Goal: Information Seeking & Learning: Find specific page/section

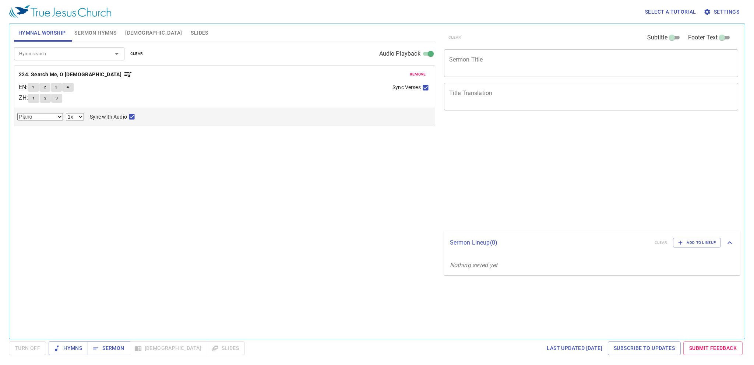
select select "1"
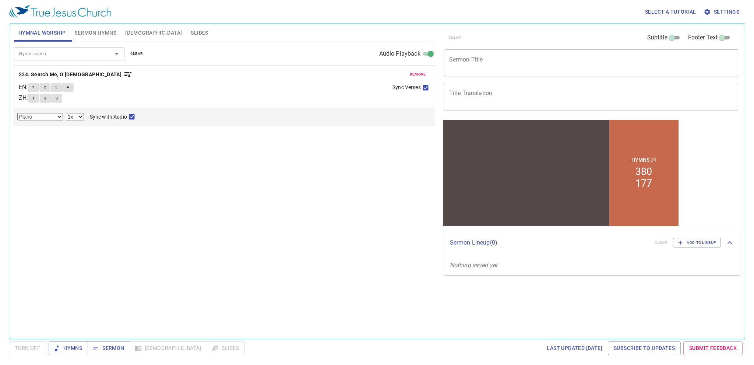
click at [75, 57] on input "Hymn search" at bounding box center [58, 53] width 84 height 8
type input "j"
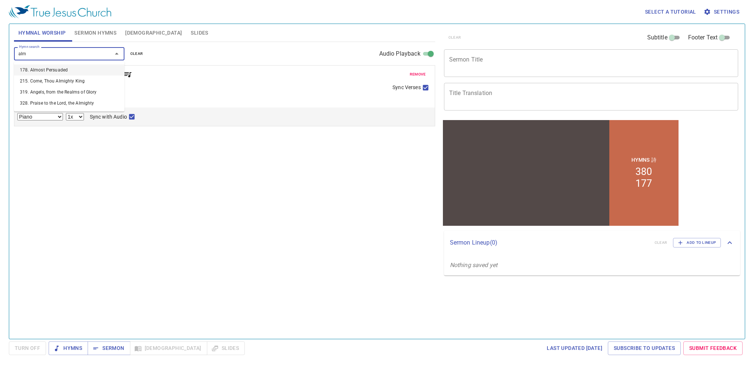
type input "almi"
click at [67, 80] on li "328. Praise to the Lord, the Almighty" at bounding box center [69, 80] width 110 height 11
select select "1"
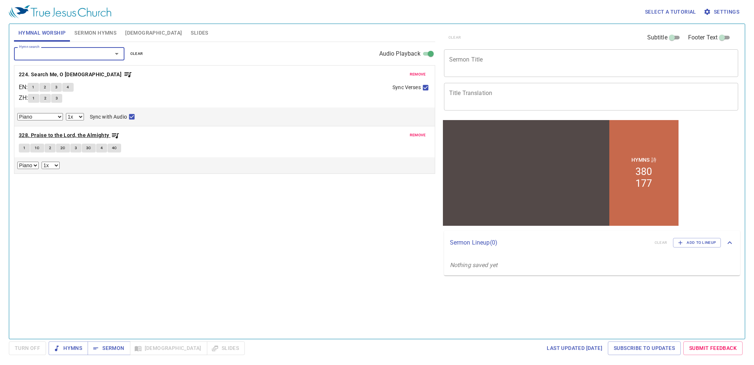
click at [48, 137] on b "328. Praise to the Lord, the Almighty" at bounding box center [64, 135] width 91 height 9
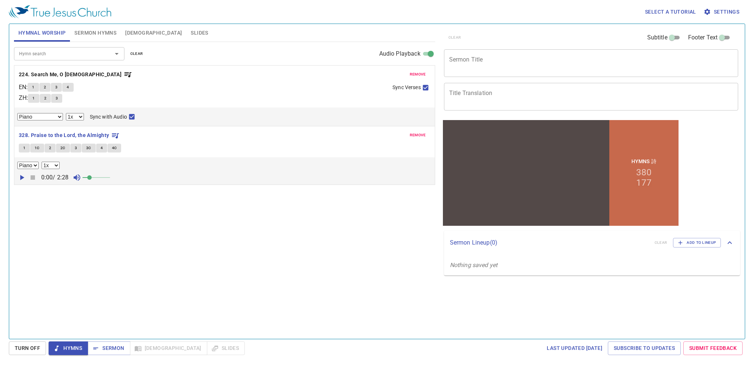
click at [28, 150] on button "1" at bounding box center [24, 148] width 11 height 9
click at [18, 175] on icon "button" at bounding box center [21, 177] width 9 height 9
click at [82, 56] on input "Hymn search" at bounding box center [58, 53] width 84 height 8
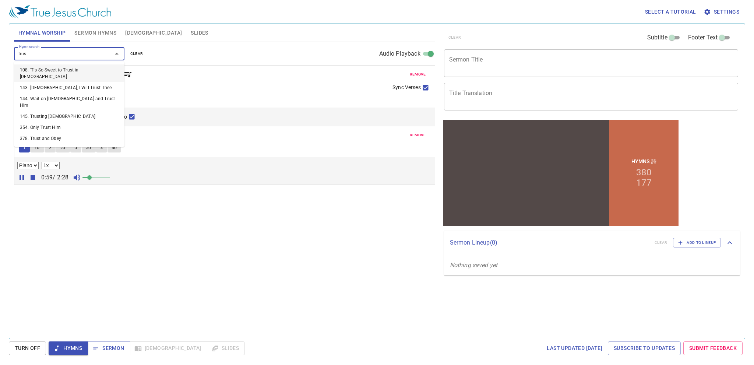
type input "trust"
click at [68, 111] on li "145. Trusting Jesus" at bounding box center [69, 116] width 110 height 11
select select "1"
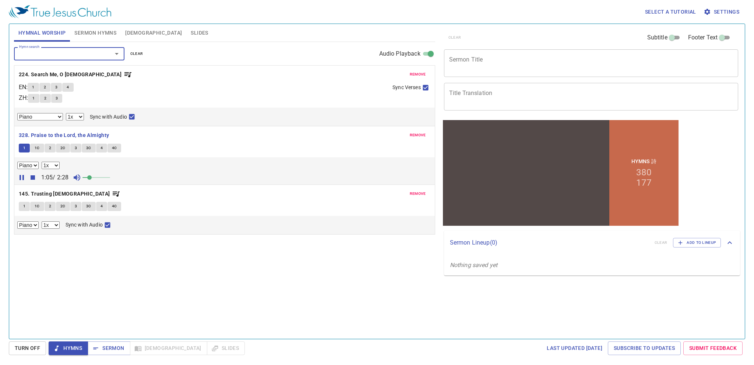
click at [22, 207] on button "1" at bounding box center [24, 206] width 11 height 9
checkbox input "false"
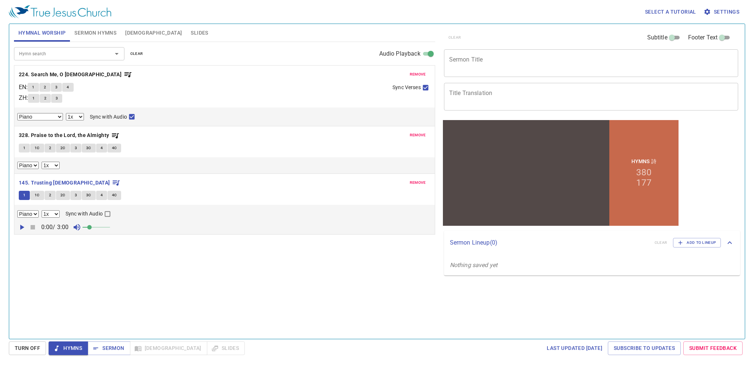
click at [23, 225] on icon "button" at bounding box center [21, 227] width 9 height 9
click at [107, 344] on span "Sermon" at bounding box center [109, 348] width 31 height 9
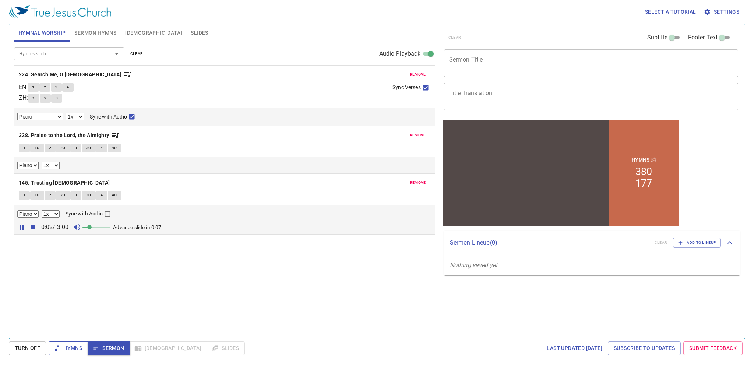
click at [78, 347] on span "Hymns" at bounding box center [68, 348] width 28 height 9
click at [42, 346] on button "Turn Off" at bounding box center [27, 348] width 37 height 14
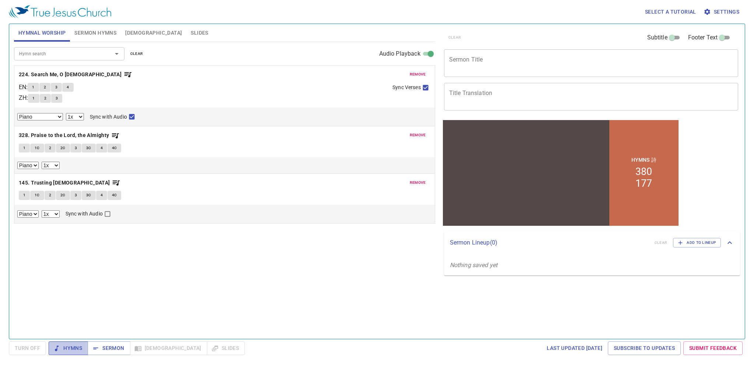
click at [69, 348] on span "Hymns" at bounding box center [68, 348] width 28 height 9
click at [27, 195] on button "1" at bounding box center [24, 195] width 11 height 9
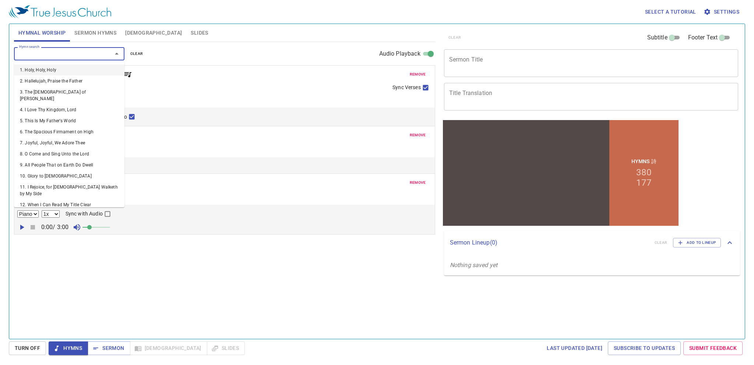
click at [52, 57] on input "Hymn search" at bounding box center [58, 53] width 84 height 8
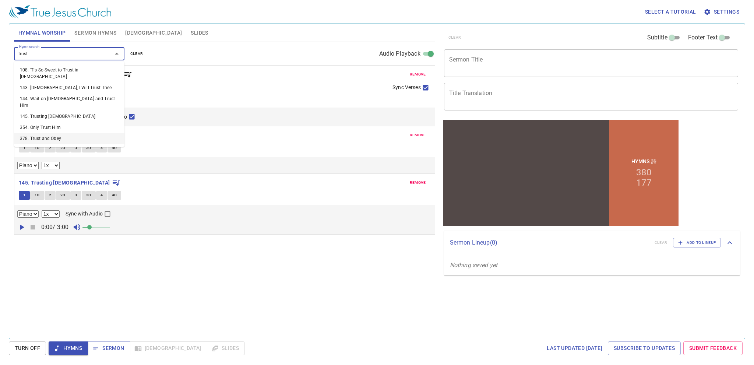
type input "trust"
click at [20, 225] on icon "button" at bounding box center [21, 227] width 9 height 9
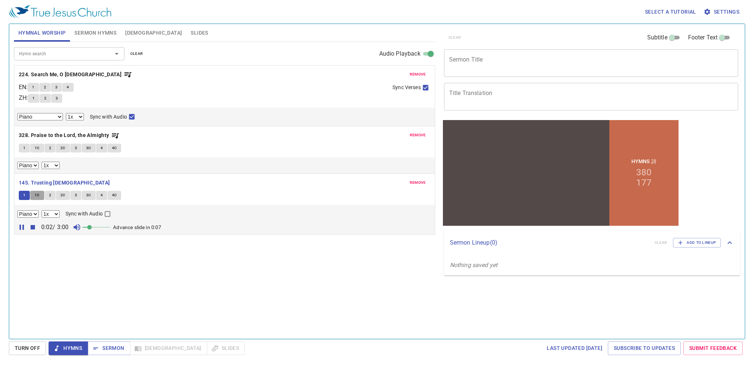
click at [35, 195] on span "1C" at bounding box center [37, 195] width 5 height 7
click at [27, 194] on button "1" at bounding box center [24, 195] width 11 height 9
click at [22, 226] on icon "button" at bounding box center [21, 227] width 9 height 9
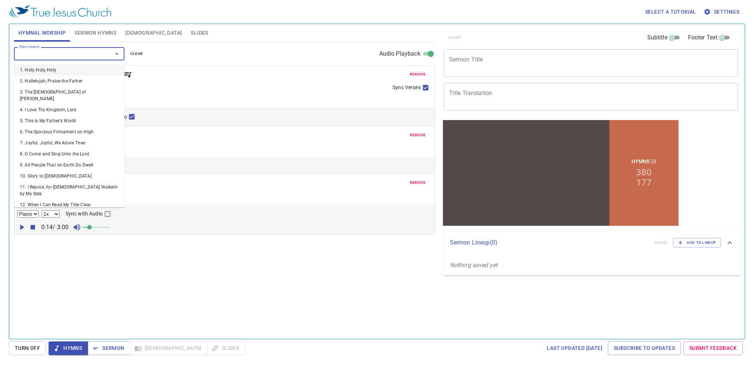
click at [63, 53] on input "Hymn search" at bounding box center [58, 53] width 84 height 8
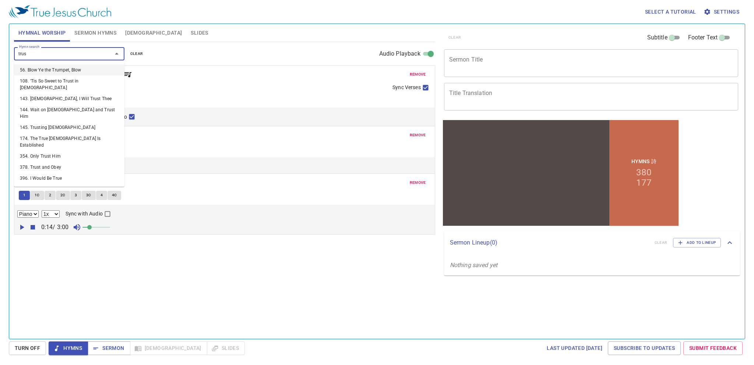
type input "trust"
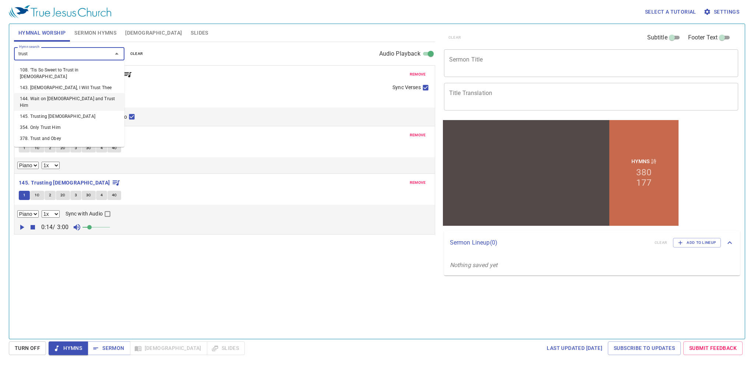
click at [74, 95] on li "144. Wait on God and Trust Him" at bounding box center [69, 102] width 110 height 18
select select "1"
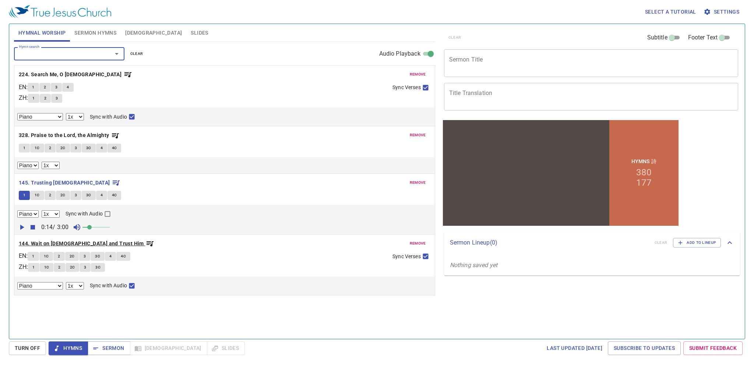
click at [36, 241] on b "144. Wait on God and Trust Him" at bounding box center [81, 243] width 125 height 9
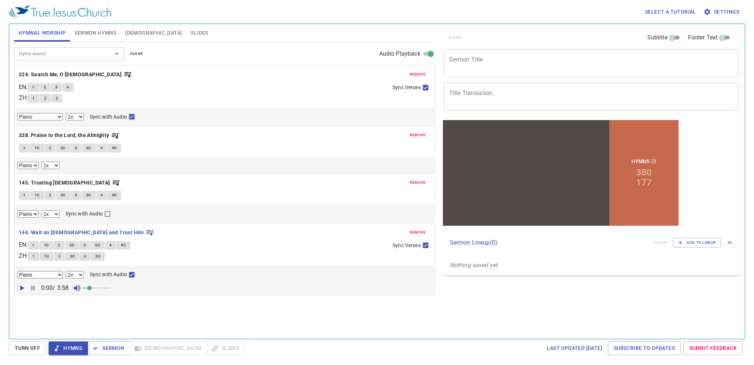
click at [34, 247] on span "1" at bounding box center [33, 245] width 2 height 7
checkbox input "false"
click at [42, 247] on button "1C" at bounding box center [46, 245] width 14 height 9
click at [34, 247] on span "1" at bounding box center [33, 245] width 2 height 7
click at [60, 247] on span "2" at bounding box center [59, 245] width 2 height 7
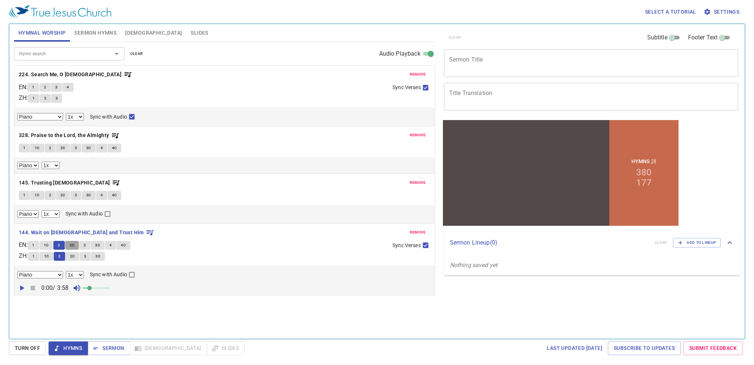
click at [75, 247] on span "2C" at bounding box center [72, 245] width 5 height 7
click at [21, 286] on icon "button" at bounding box center [21, 287] width 9 height 9
click at [90, 246] on button "3" at bounding box center [84, 245] width 11 height 9
click at [100, 246] on span "3C" at bounding box center [97, 245] width 5 height 7
click at [112, 245] on span "4" at bounding box center [110, 245] width 2 height 7
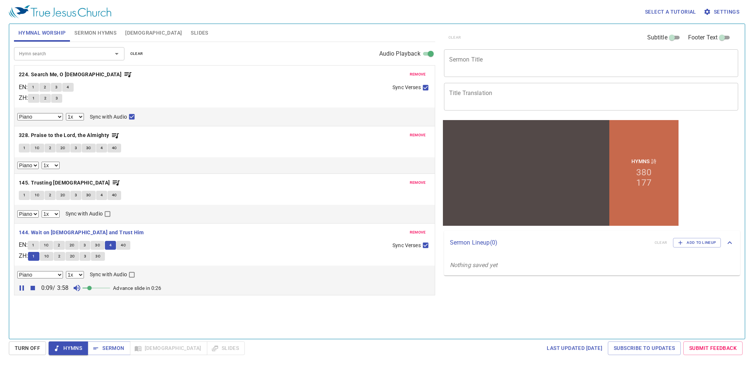
click at [126, 244] on span "4C" at bounding box center [123, 245] width 5 height 7
click at [112, 246] on span "4" at bounding box center [110, 245] width 2 height 7
click at [124, 245] on span "4C" at bounding box center [123, 245] width 5 height 7
click at [115, 245] on button "4" at bounding box center [110, 245] width 11 height 9
click at [46, 244] on button "1C" at bounding box center [46, 245] width 14 height 9
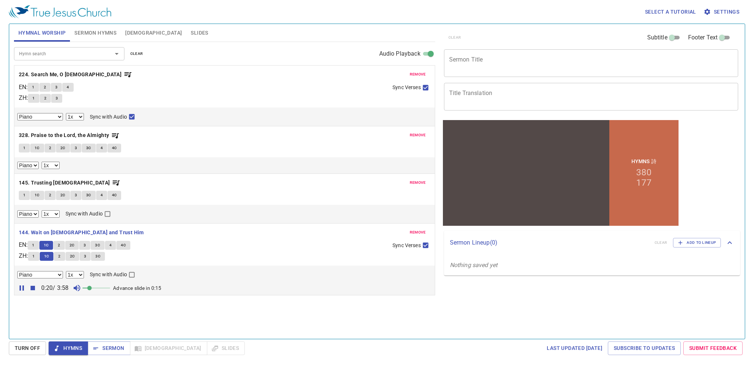
click at [38, 244] on button "1" at bounding box center [33, 245] width 11 height 9
click at [49, 244] on span "1C" at bounding box center [46, 245] width 5 height 7
click at [60, 246] on span "2" at bounding box center [59, 245] width 2 height 7
click at [72, 245] on span "2C" at bounding box center [72, 245] width 5 height 7
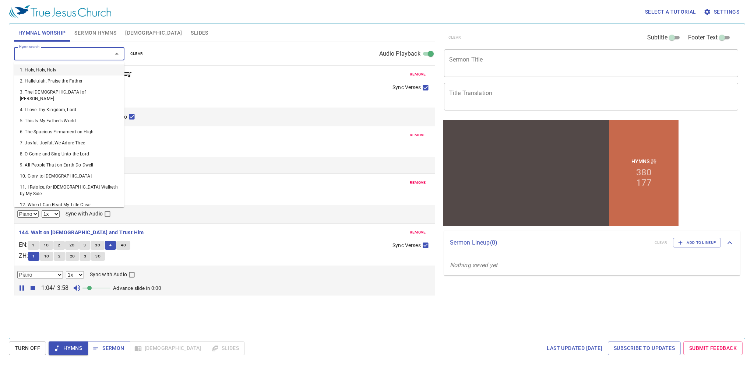
click at [77, 50] on input "Hymn search" at bounding box center [58, 53] width 84 height 8
type input "l"
type input "trust"
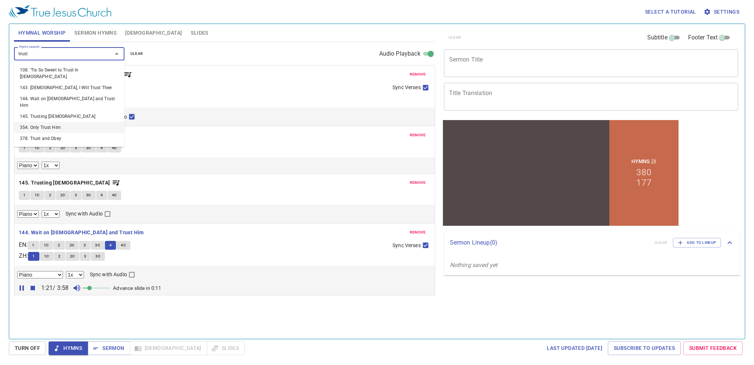
click at [69, 122] on li "354. Only Trust Him" at bounding box center [69, 127] width 110 height 11
select select "1"
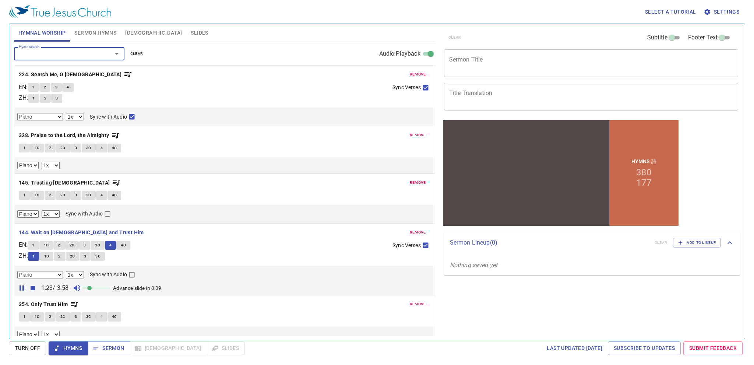
click at [415, 75] on span "remove" at bounding box center [418, 74] width 16 height 7
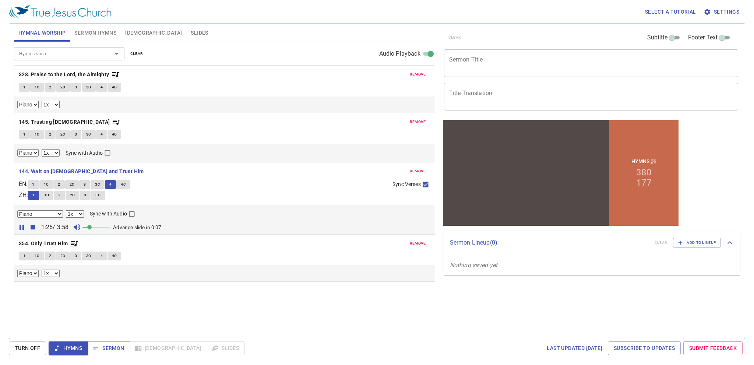
click at [28, 257] on button "1" at bounding box center [24, 255] width 11 height 9
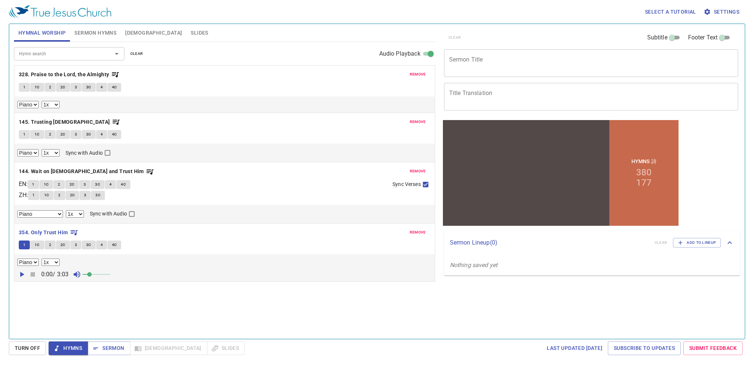
click at [28, 135] on button "1" at bounding box center [24, 134] width 11 height 9
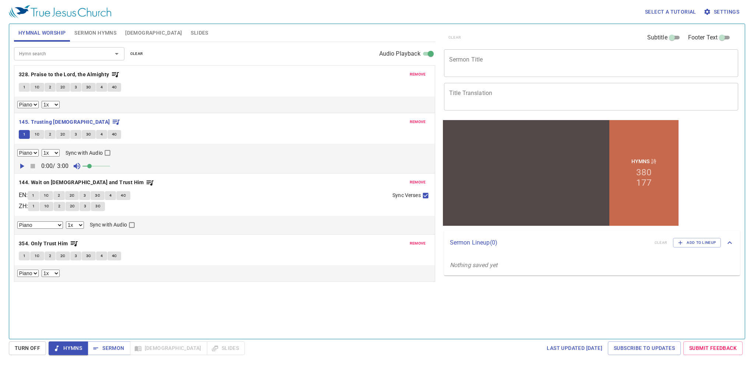
click at [27, 253] on button "1" at bounding box center [24, 255] width 11 height 9
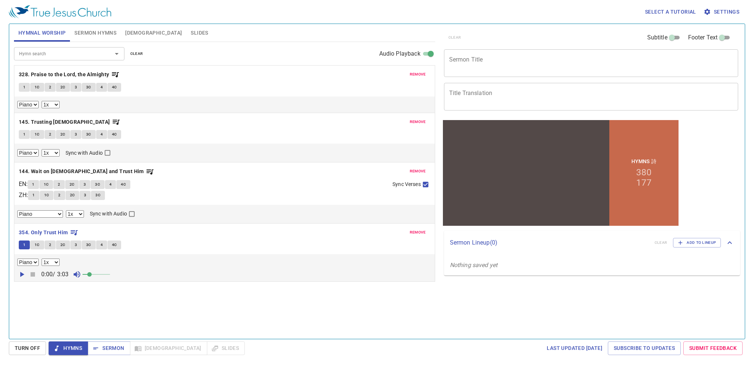
click at [24, 272] on icon "button" at bounding box center [21, 274] width 9 height 9
click at [71, 51] on input "Hymn search" at bounding box center [58, 53] width 84 height 8
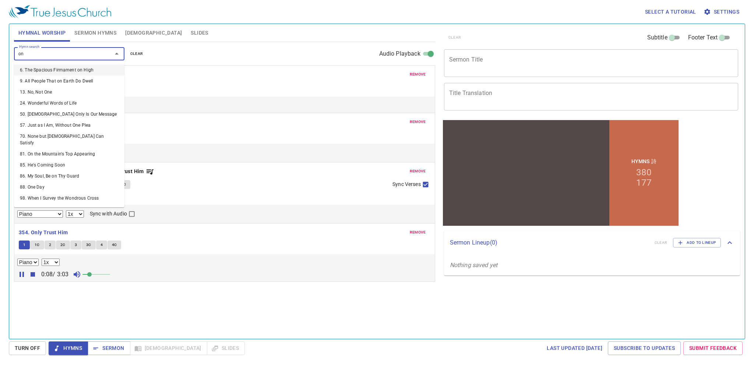
type input "o"
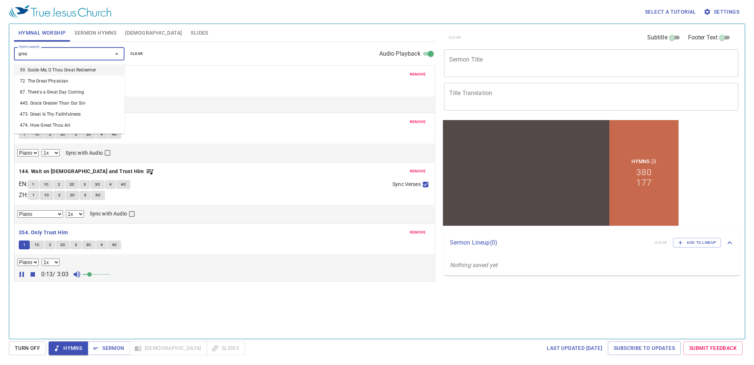
type input "great"
click at [70, 124] on li "474. How Great Thou Art" at bounding box center [69, 125] width 110 height 11
select select "1"
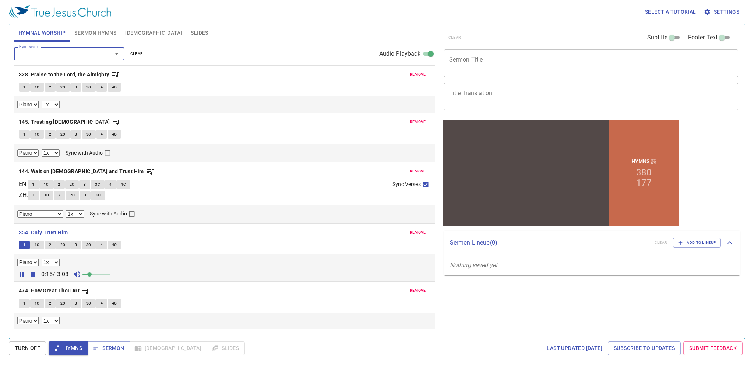
click at [28, 305] on button "1" at bounding box center [24, 303] width 11 height 9
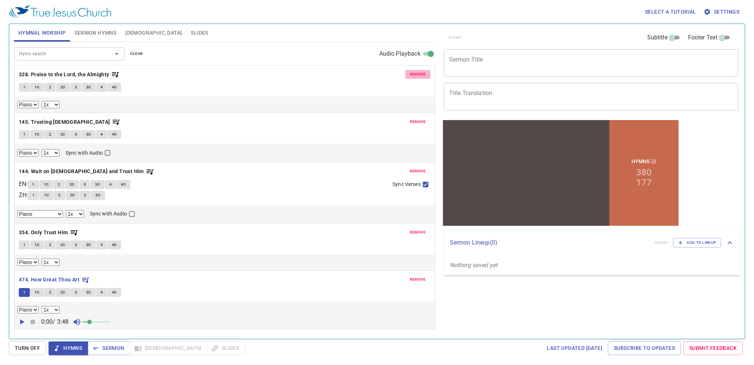
click at [422, 74] on span "remove" at bounding box center [418, 74] width 16 height 7
click at [422, 119] on span "remove" at bounding box center [418, 122] width 16 height 7
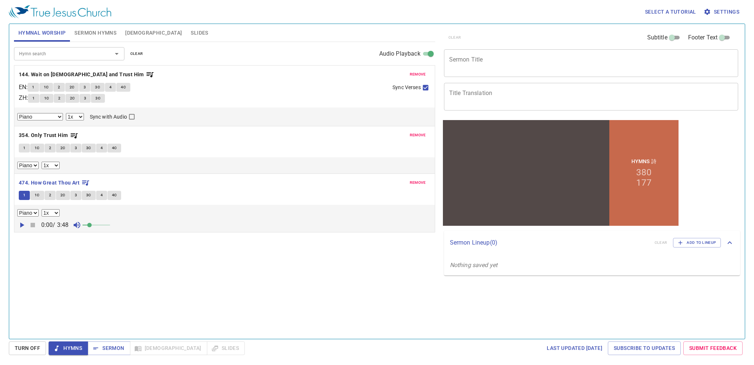
click at [422, 74] on span "remove" at bounding box center [418, 74] width 16 height 7
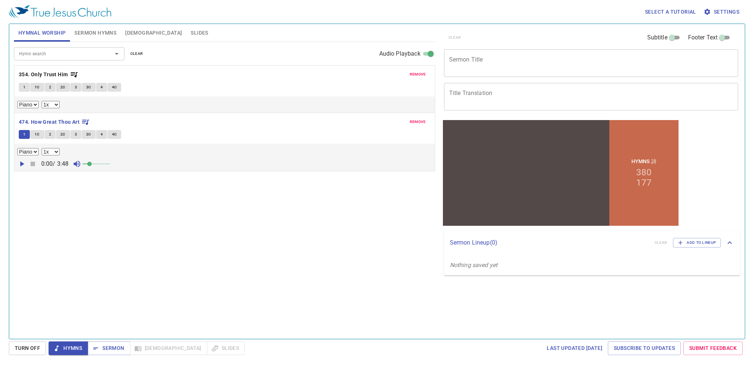
click at [422, 74] on span "remove" at bounding box center [418, 74] width 16 height 7
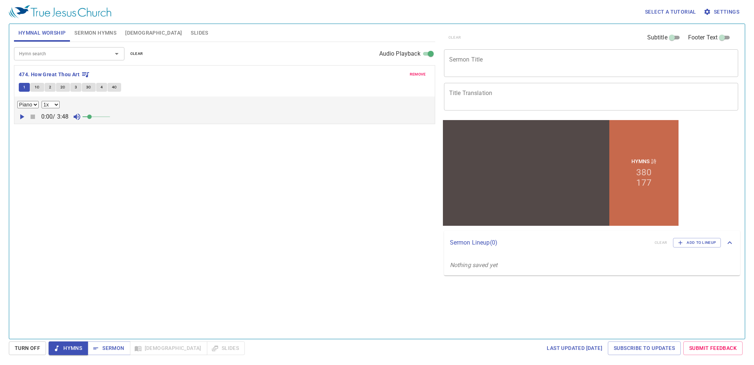
click at [19, 115] on icon "button" at bounding box center [21, 116] width 9 height 9
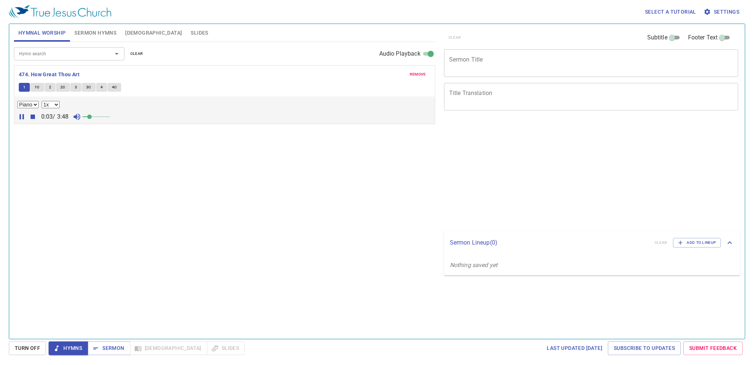
select select "1"
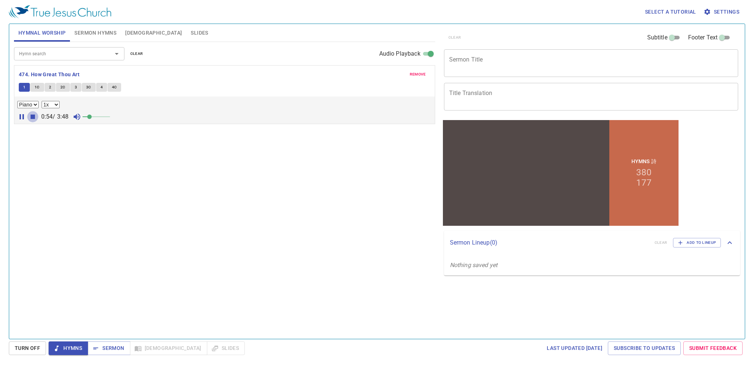
click at [33, 117] on icon "button" at bounding box center [33, 117] width 4 height 4
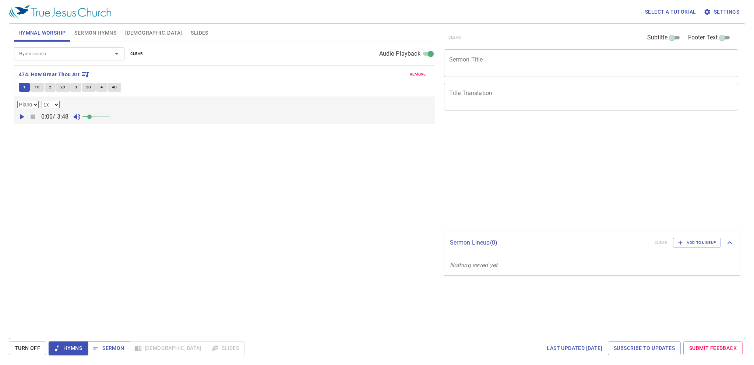
select select "1"
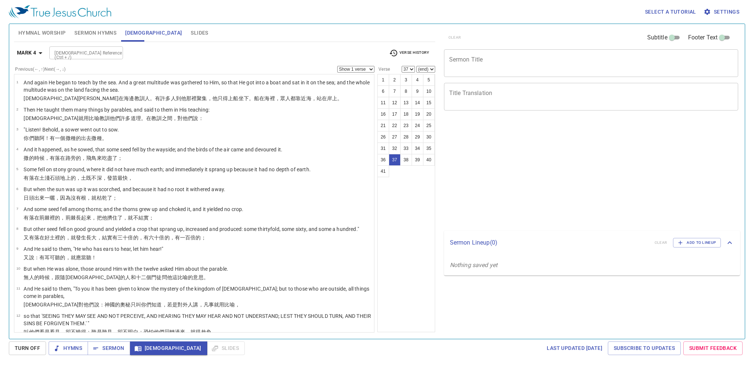
select select "37"
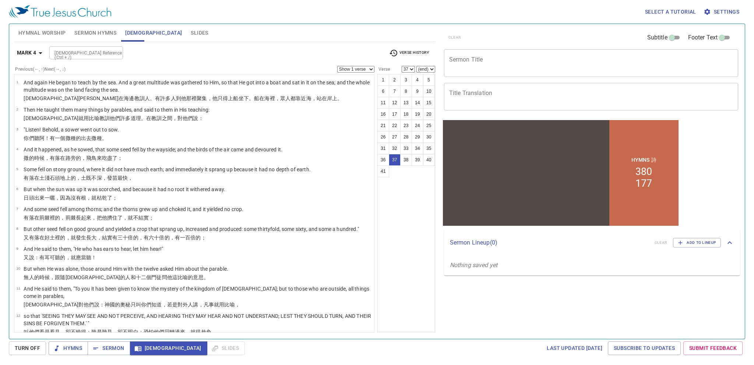
scroll to position [615, 0]
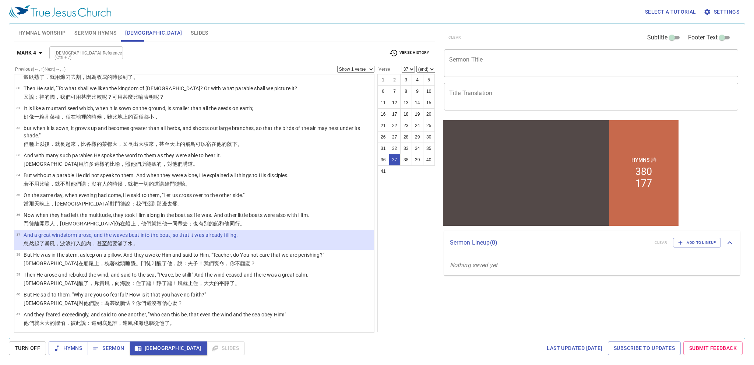
drag, startPoint x: 0, startPoint y: 0, endPoint x: 567, endPoint y: 21, distance: 567.7
click at [567, 21] on div "Select a tutorial Settings" at bounding box center [375, 12] width 733 height 24
drag, startPoint x: 681, startPoint y: 1, endPoint x: 620, endPoint y: 11, distance: 62.3
click at [620, 11] on div "Select a tutorial Settings" at bounding box center [375, 12] width 733 height 24
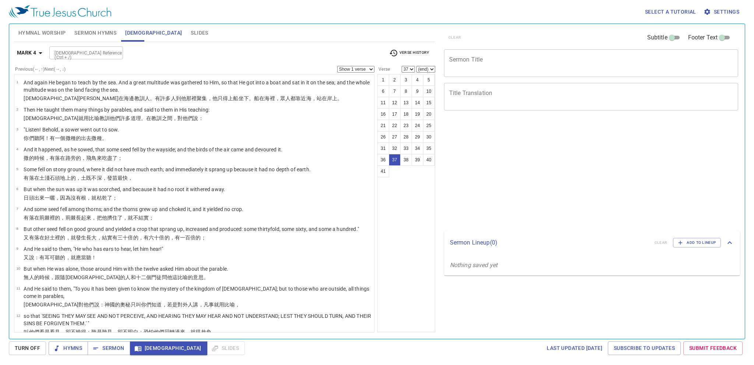
select select "37"
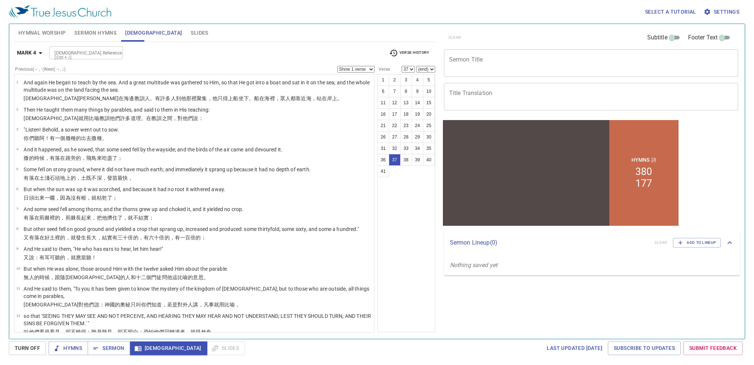
scroll to position [615, 0]
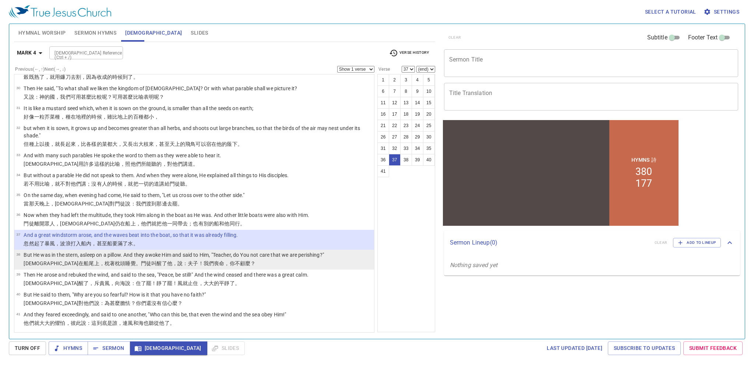
click at [240, 260] on wg3756 "顧麼？" at bounding box center [247, 263] width 15 height 6
select select "38"
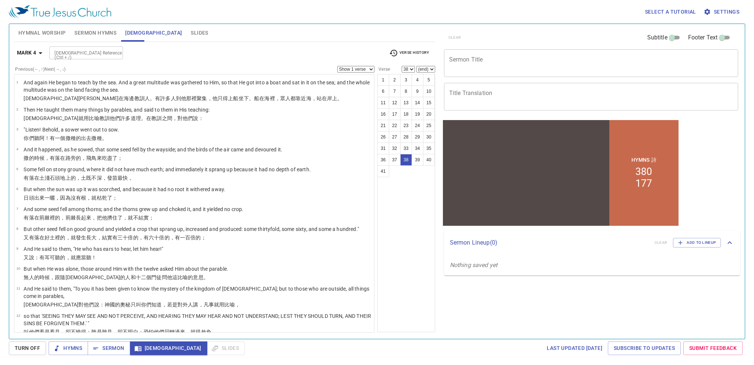
scroll to position [615, 0]
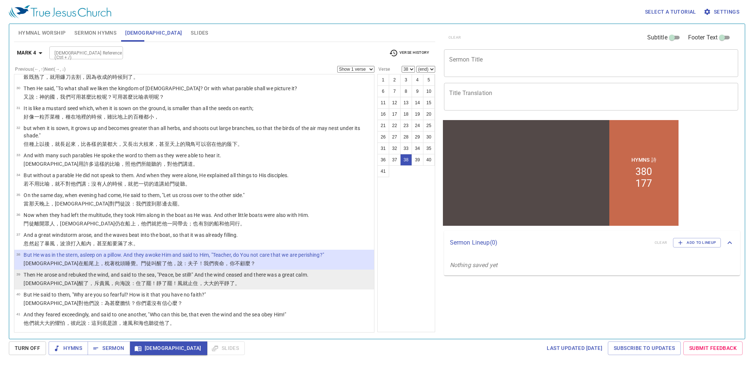
click at [119, 276] on p "Then He arose and rebuked the wind, and said to the sea, "Peace, be still!" And…" at bounding box center [166, 274] width 285 height 7
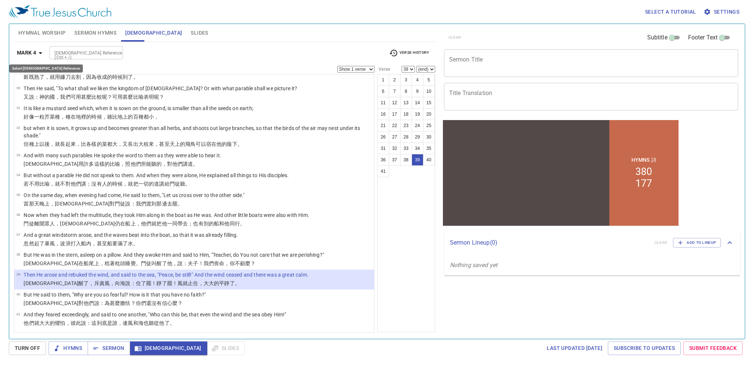
click at [32, 53] on b "Mark 4" at bounding box center [26, 52] width 19 height 9
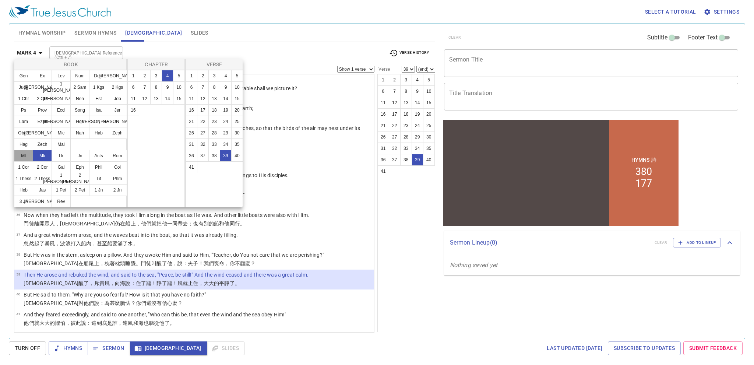
click at [28, 154] on button "Mt" at bounding box center [23, 156] width 19 height 12
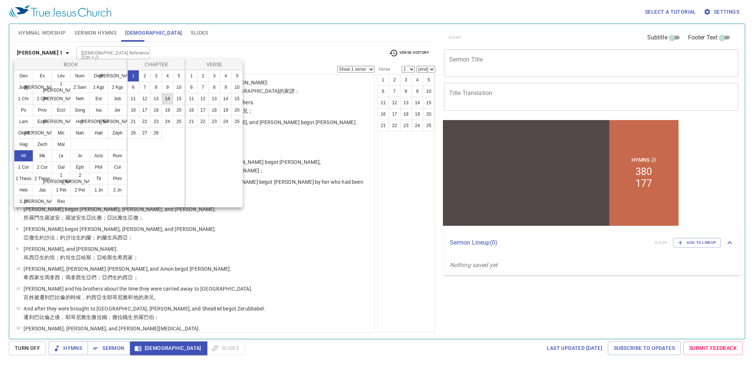
click at [169, 98] on button "14" at bounding box center [168, 99] width 12 height 12
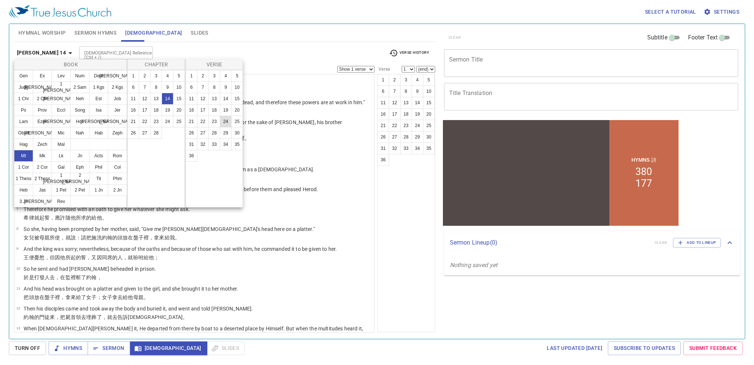
click at [222, 118] on button "24" at bounding box center [226, 122] width 12 height 12
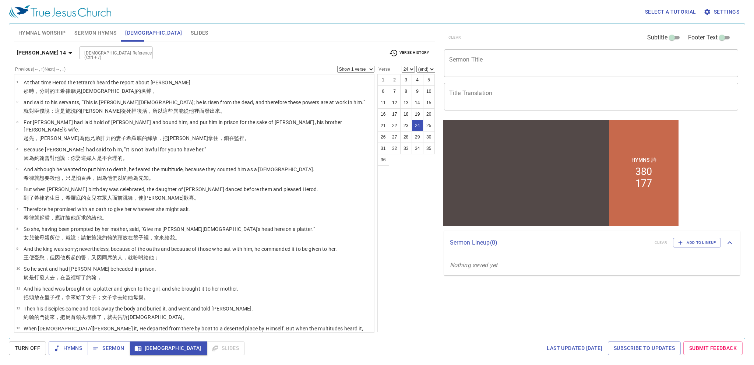
scroll to position [363, 0]
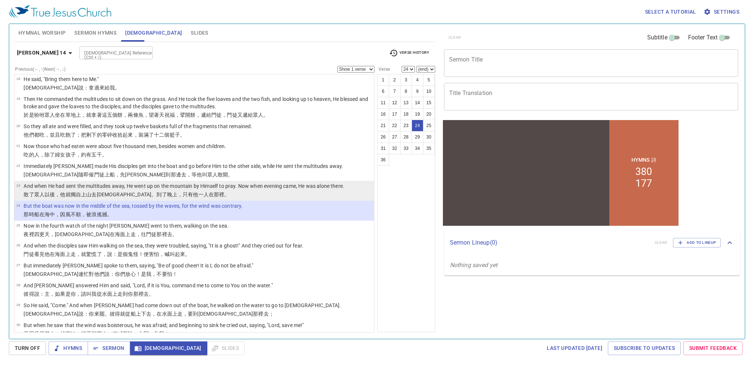
click at [177, 191] on wg3798 "，只有他一人 在 那裡 。" at bounding box center [203, 194] width 52 height 6
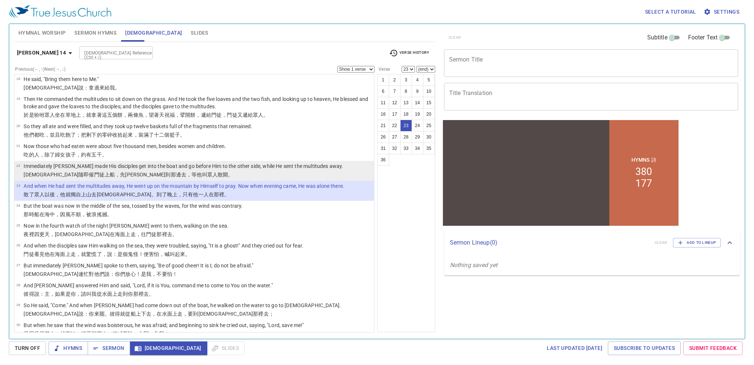
click at [158, 171] on p "[DEMOGRAPHIC_DATA] 隨即 催 門徒 上 船 ，先渡 到 那邊 去，等 他叫眾人 散開 。" at bounding box center [184, 174] width 320 height 7
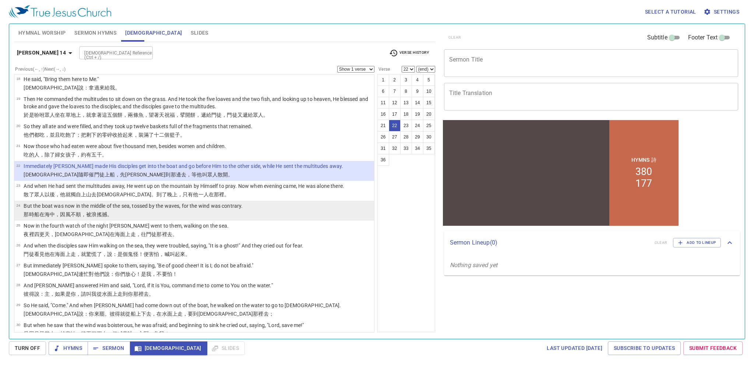
click at [163, 202] on p "But the boat was now in the middle of the sea, tossed by the waves, for the win…" at bounding box center [133, 205] width 219 height 7
select select "24"
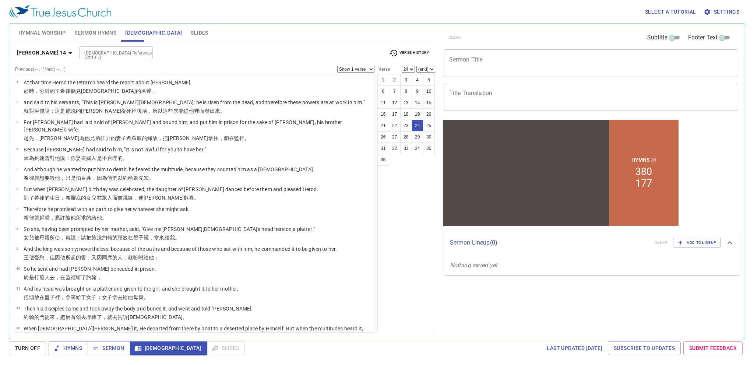
scroll to position [363, 0]
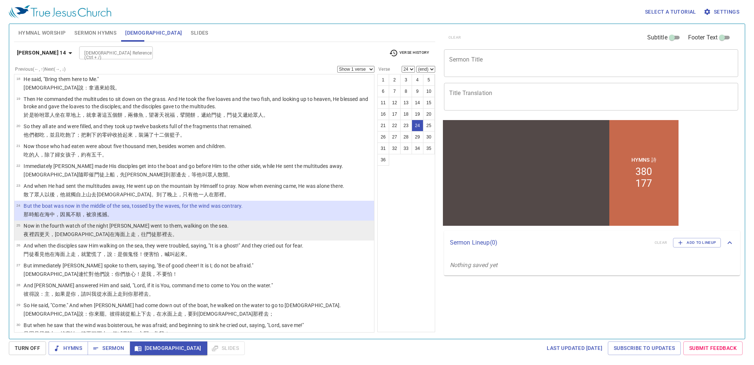
click at [120, 231] on wg2281 "面上 走 ，往 門徒那裡去 。" at bounding box center [148, 234] width 57 height 6
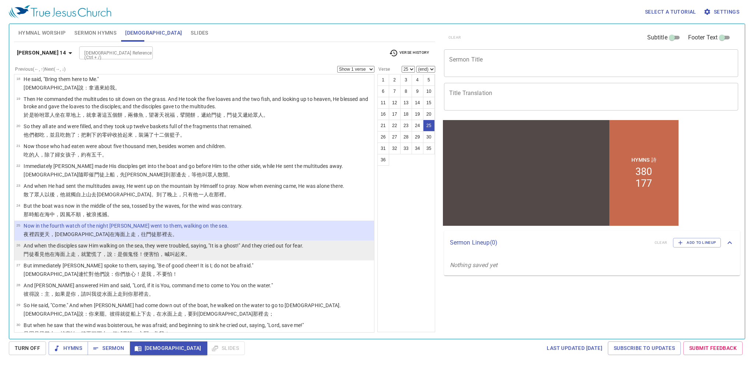
click at [166, 251] on wg5401 "，喊叫起來 。" at bounding box center [174, 254] width 31 height 6
select select "26"
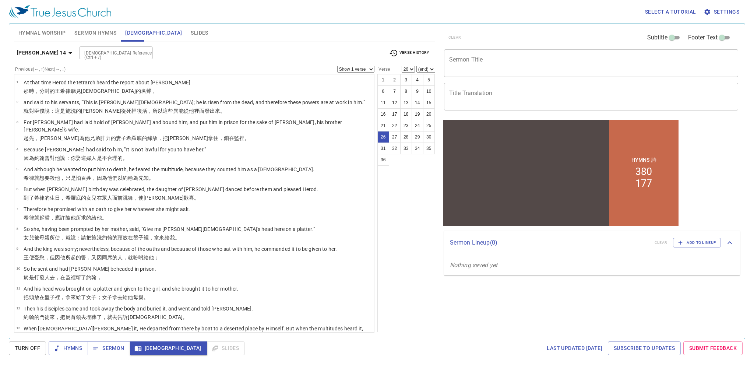
scroll to position [363, 0]
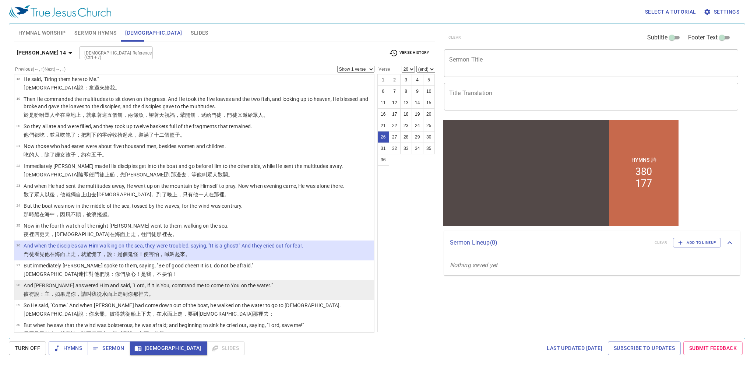
click at [166, 290] on p "彼得 說 ：主 ，如果 是 你 ，請叫 我 從水 面上 走 到 你 那裡去。" at bounding box center [148, 293] width 249 height 7
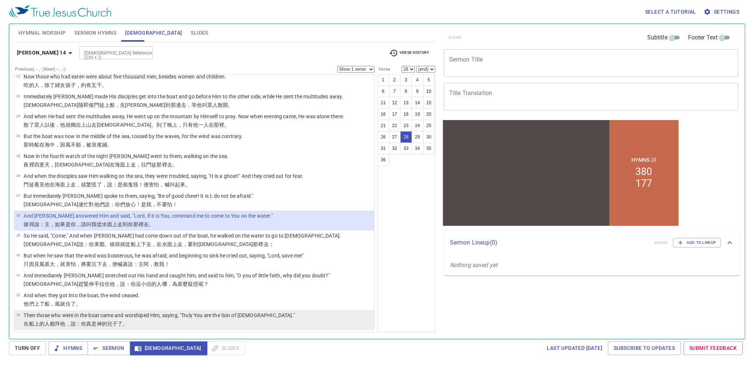
scroll to position [486, 0]
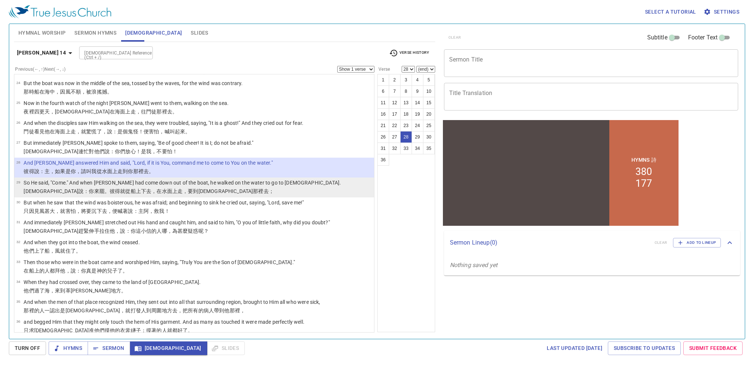
click at [131, 188] on wg575 "船上 下去 ，在水 面上 走 ，要到 [DEMOGRAPHIC_DATA] 那裡去；" at bounding box center [202, 191] width 143 height 6
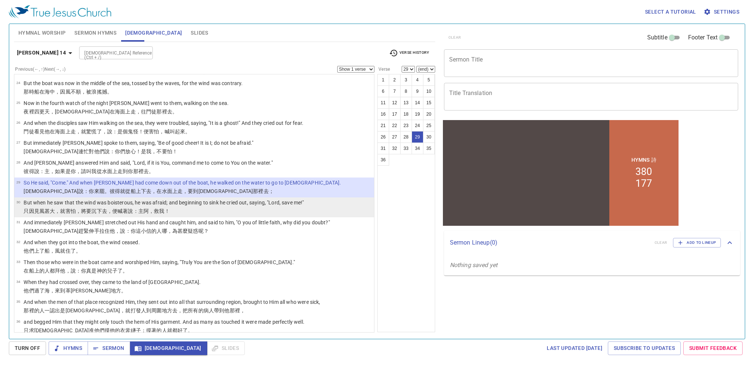
click at [199, 207] on p "只 因見 風 甚大 ，就害怕 ，將要 沉下去 ，便喊著 說 ：主[PERSON_NAME] ，救 我 ！" at bounding box center [164, 210] width 280 height 7
select select "30"
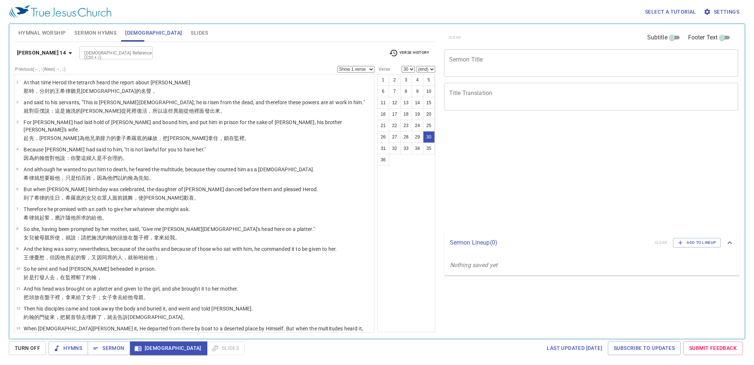
select select "30"
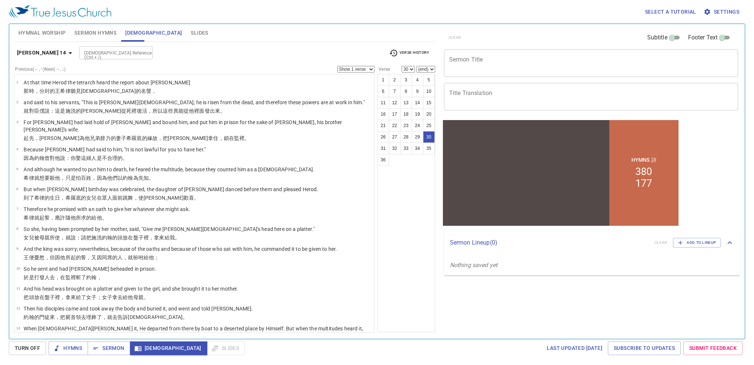
scroll to position [486, 0]
